Goal: Navigation & Orientation: Find specific page/section

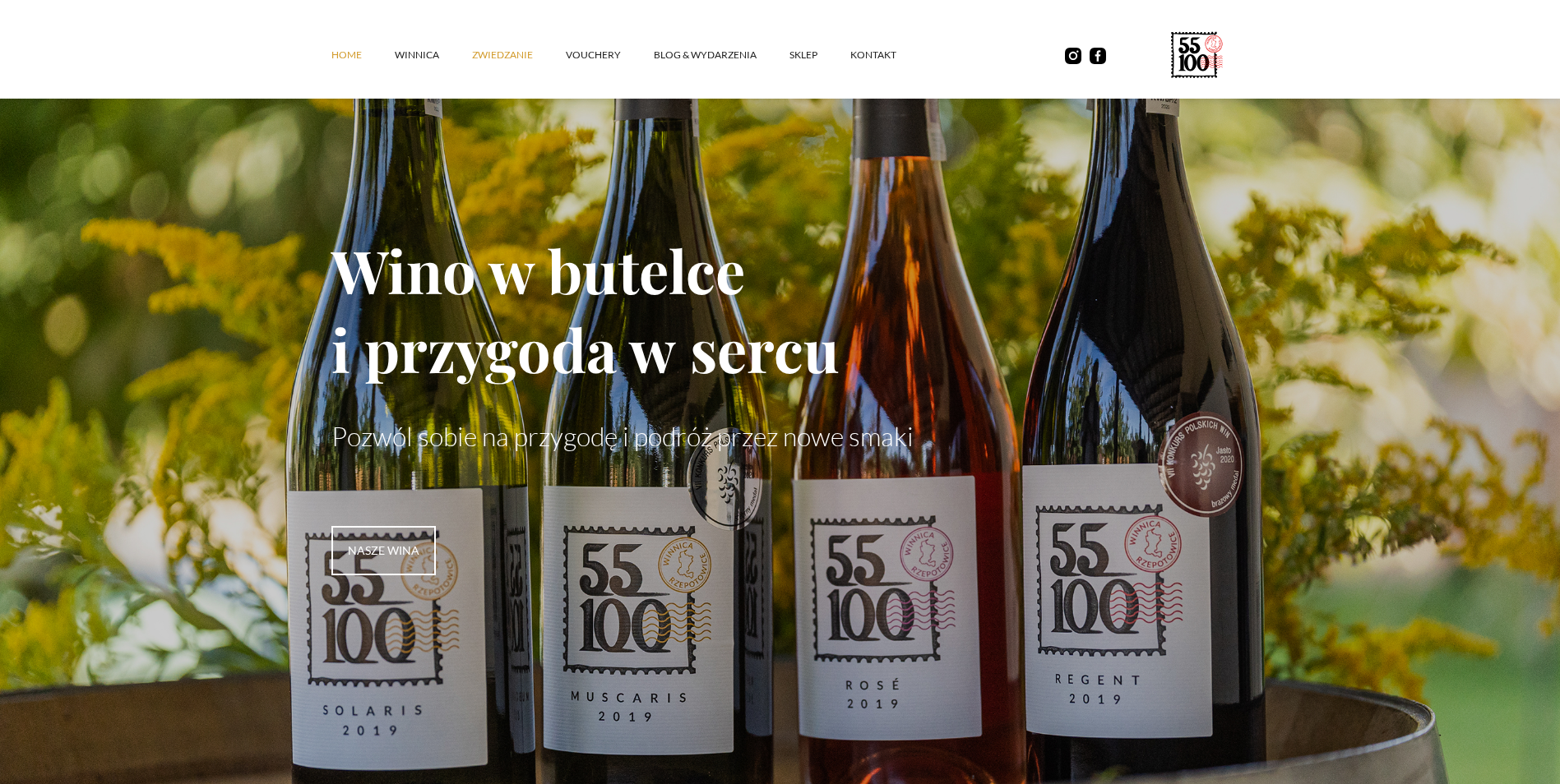
click at [524, 57] on link "ZWIEDZANIE" at bounding box center [519, 54] width 94 height 49
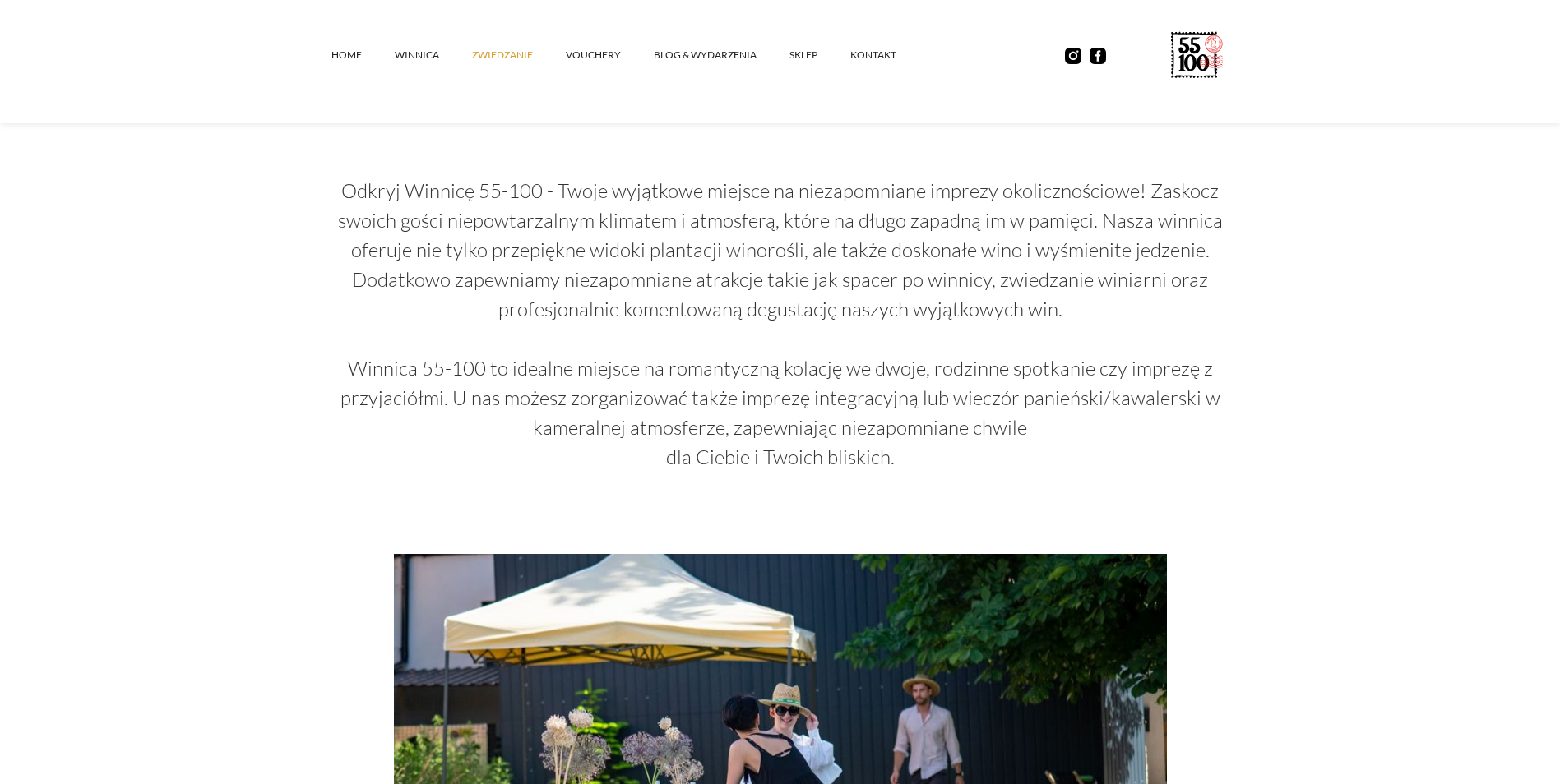
scroll to position [1907, 0]
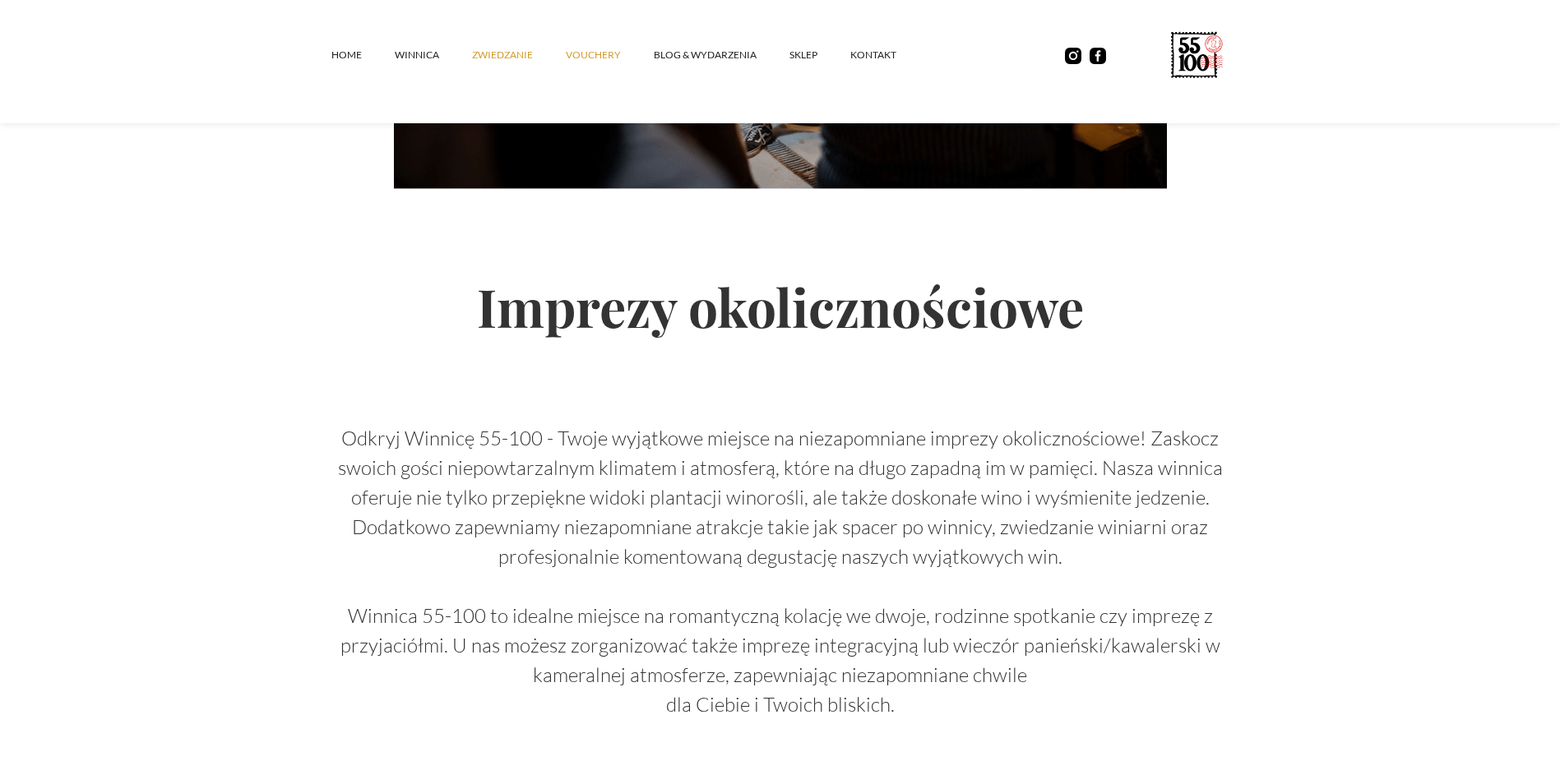
click at [608, 55] on link "vouchery" at bounding box center [610, 54] width 88 height 49
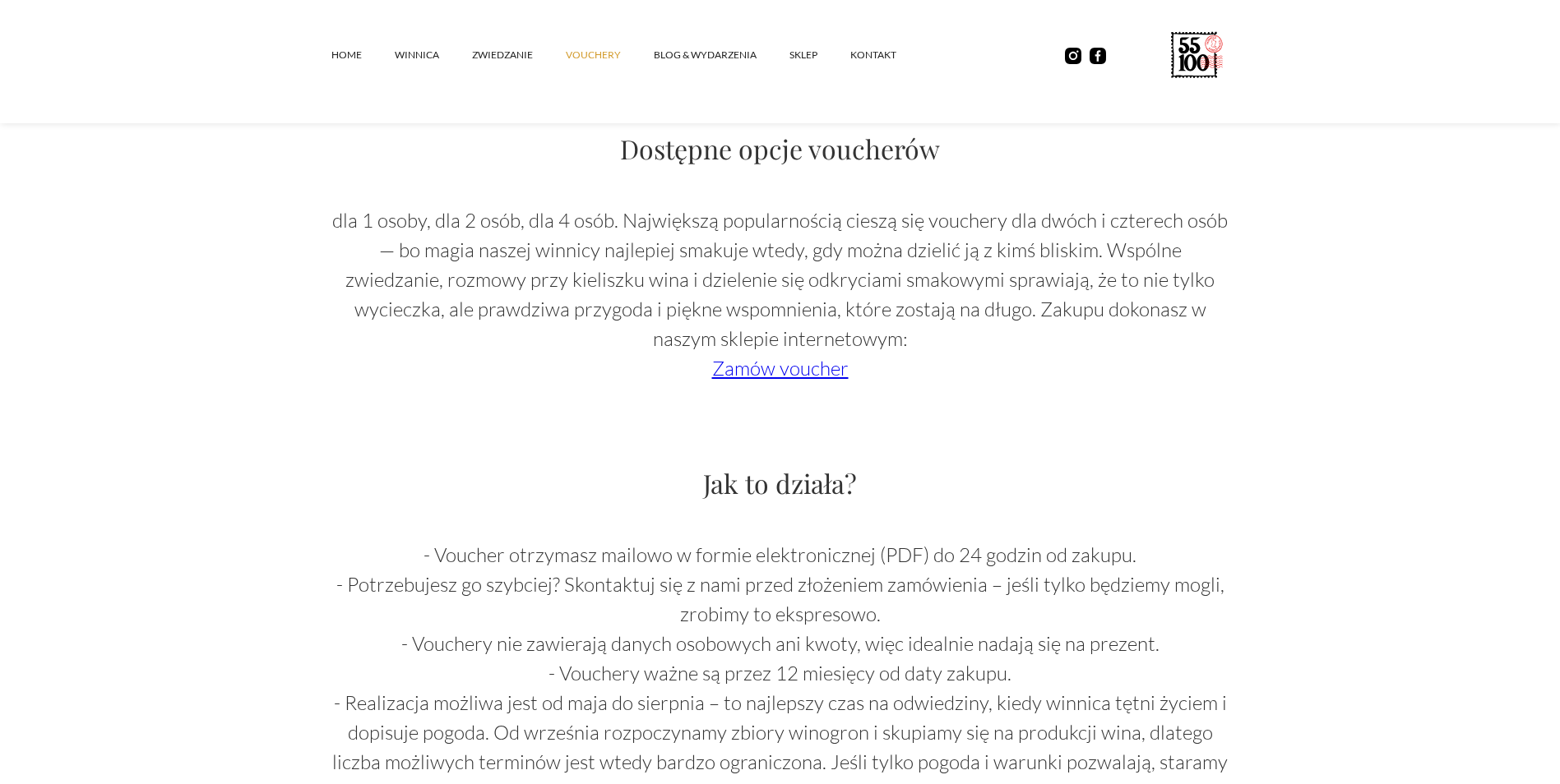
scroll to position [1233, 0]
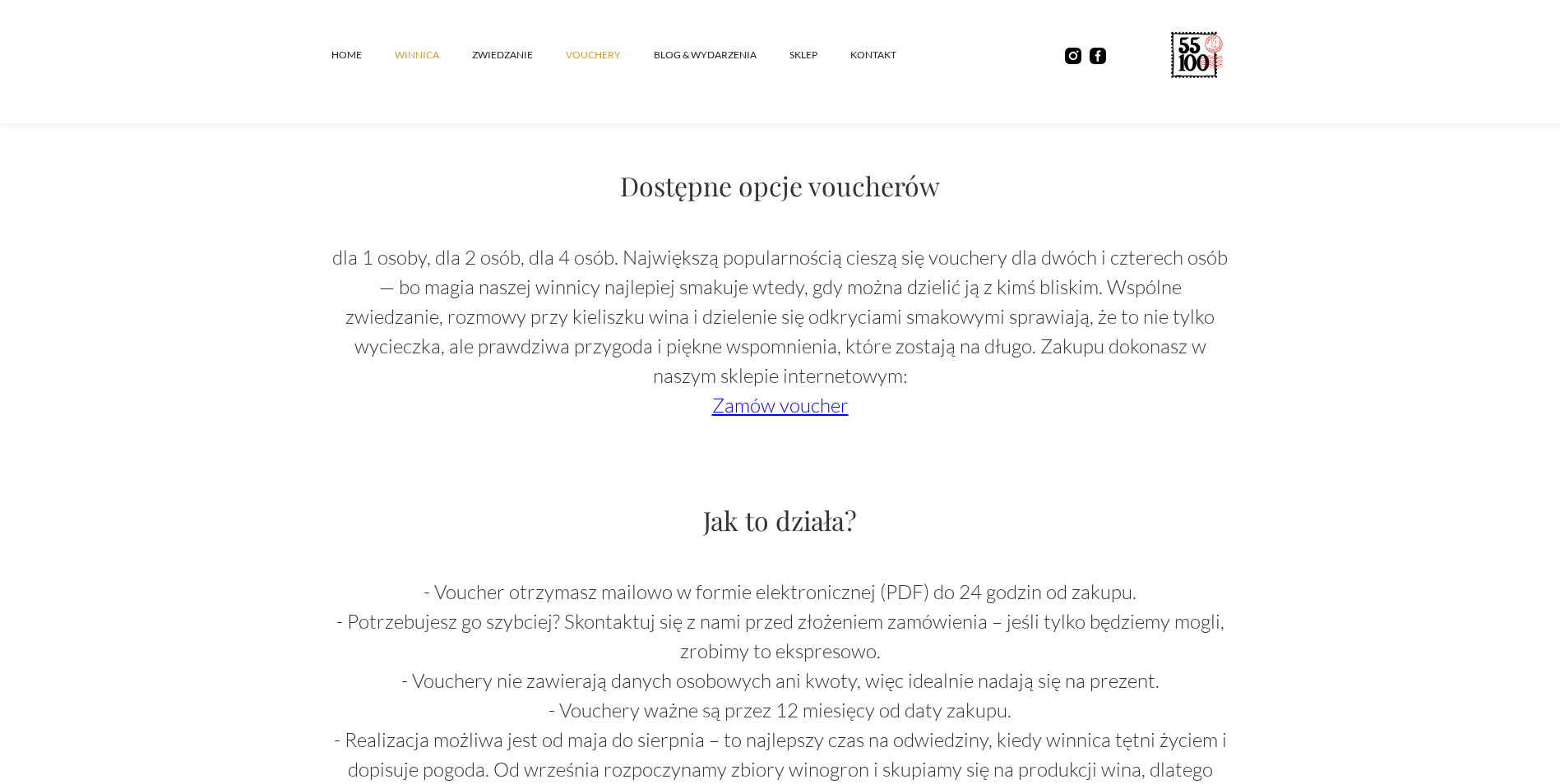
click at [446, 64] on link "winnica" at bounding box center [434, 54] width 78 height 49
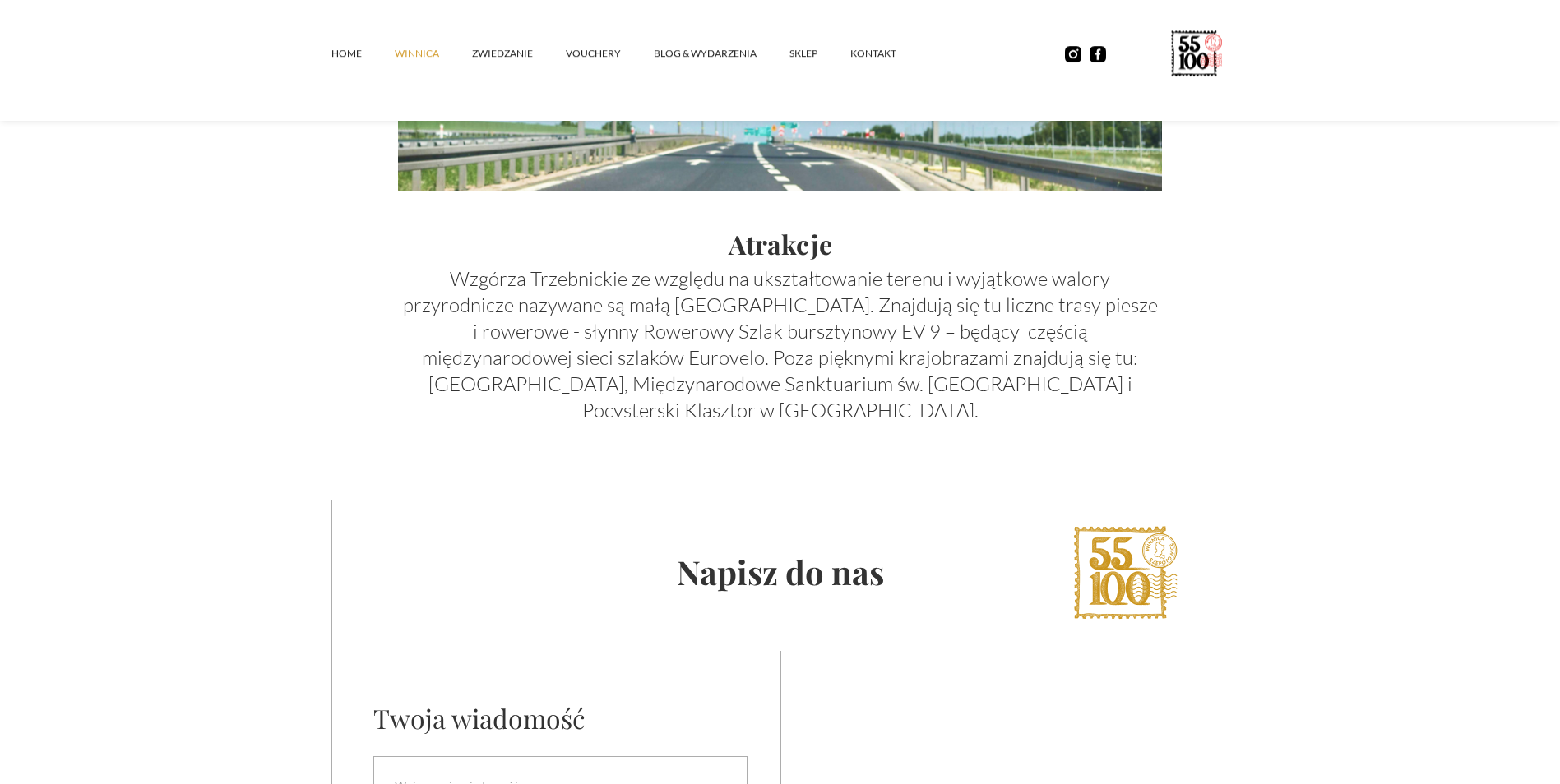
scroll to position [5554, 0]
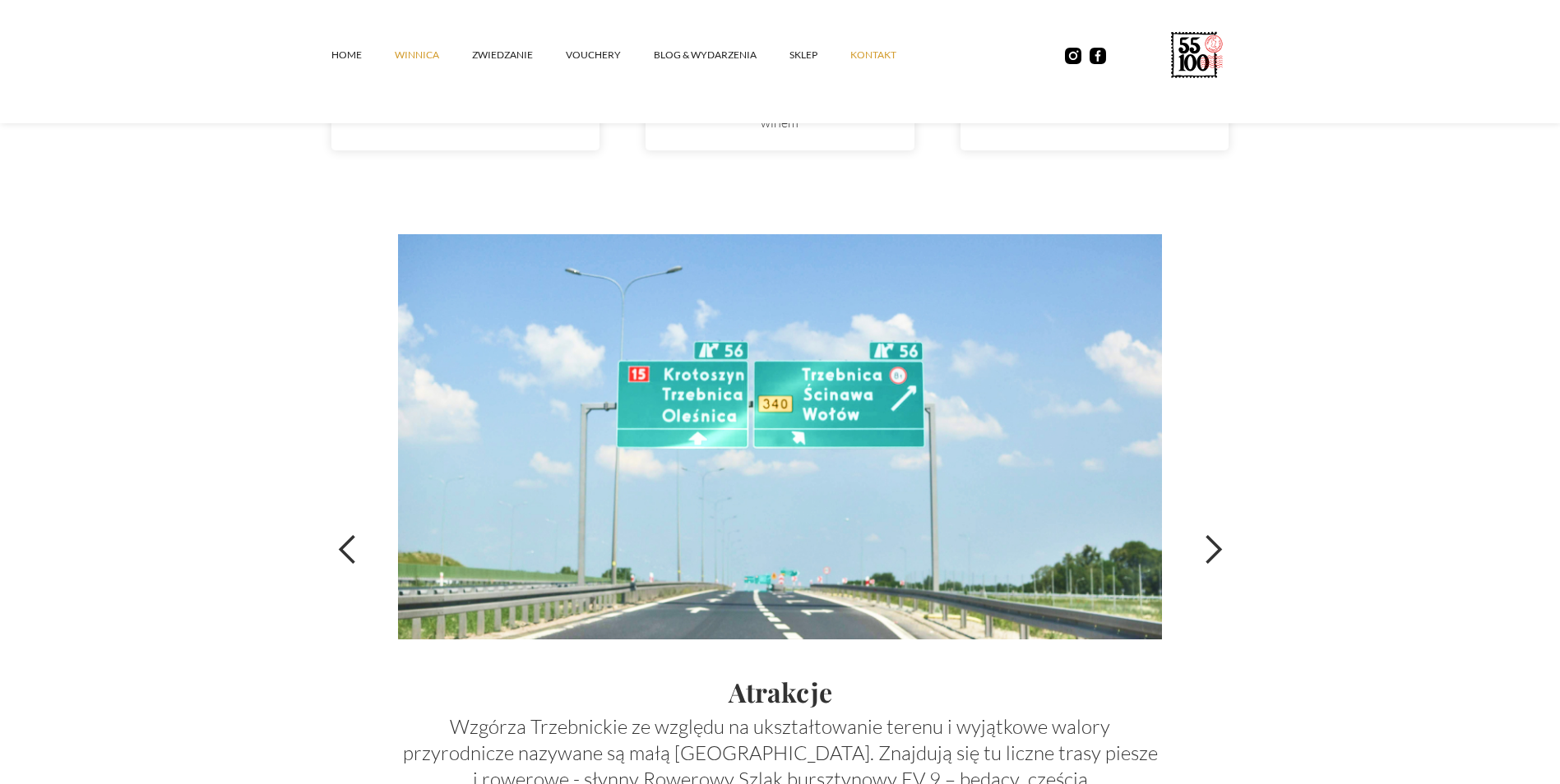
click at [883, 65] on link "kontakt" at bounding box center [890, 54] width 79 height 49
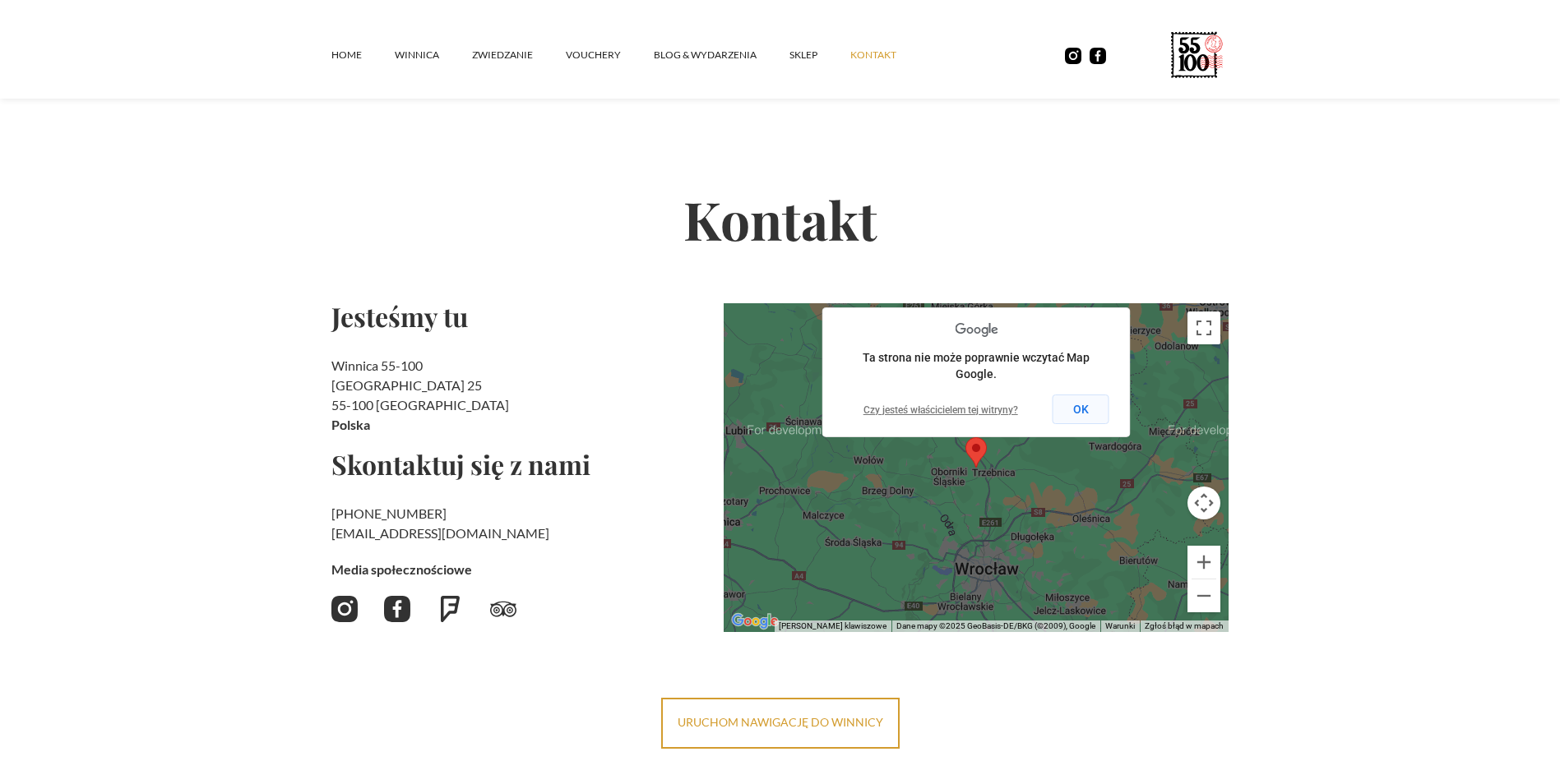
click at [1089, 418] on button "OK" at bounding box center [1082, 409] width 57 height 29
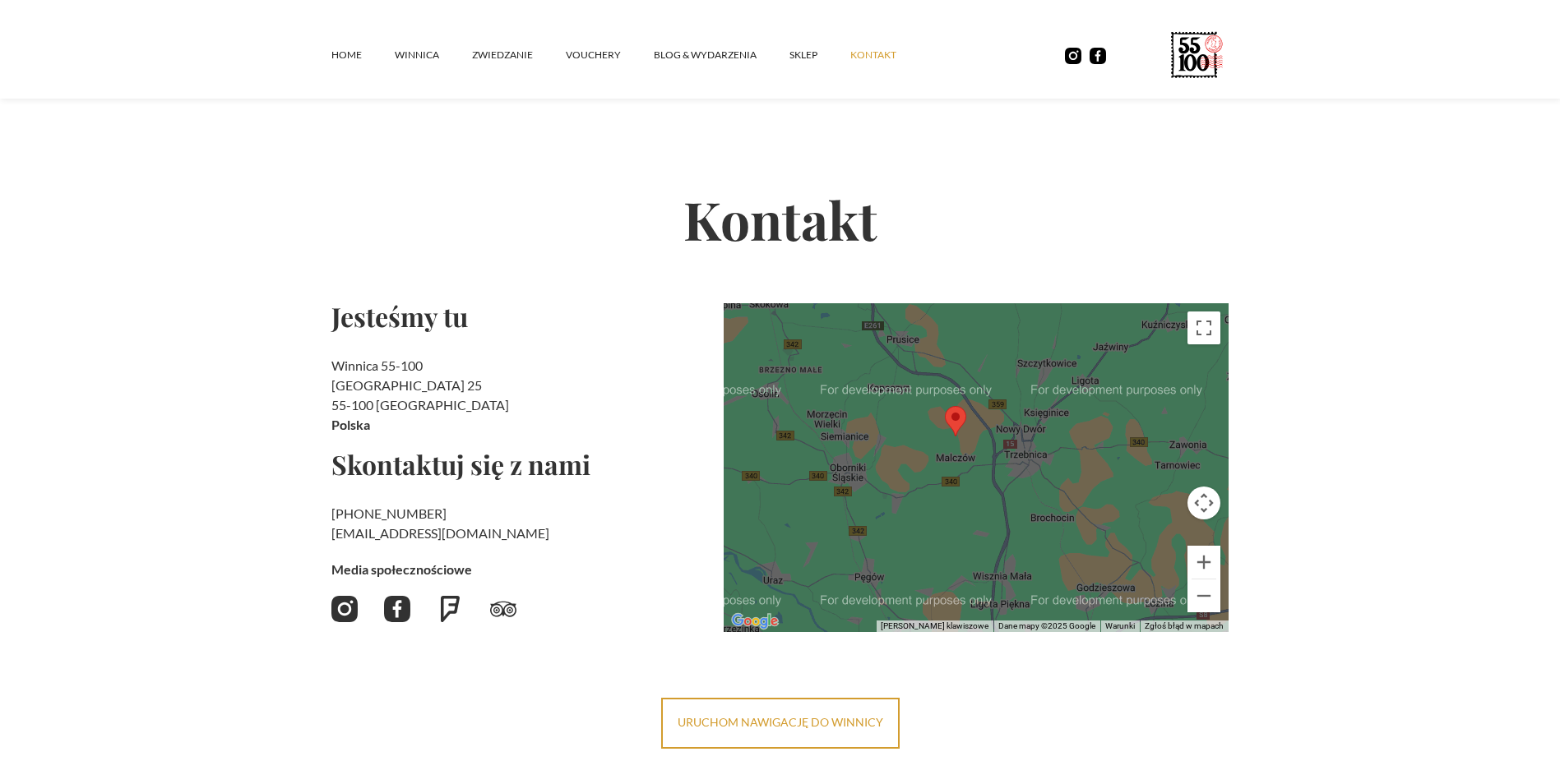
drag, startPoint x: 927, startPoint y: 438, endPoint x: 1004, endPoint y: 570, distance: 152.8
click at [1004, 570] on div at bounding box center [977, 468] width 506 height 329
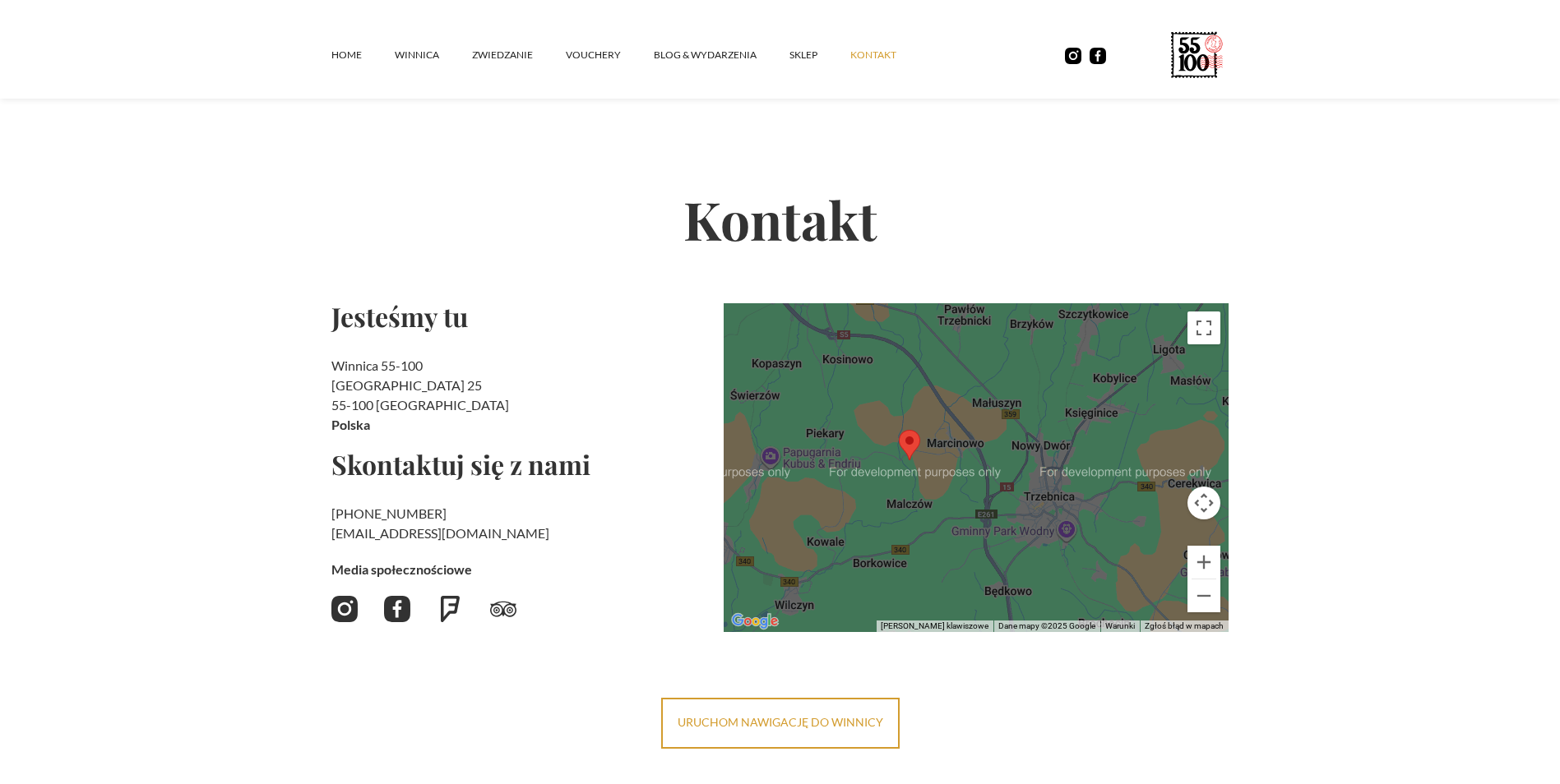
drag, startPoint x: 976, startPoint y: 404, endPoint x: 914, endPoint y: 532, distance: 142.2
click at [914, 532] on div at bounding box center [977, 468] width 506 height 329
